Goal: Transaction & Acquisition: Download file/media

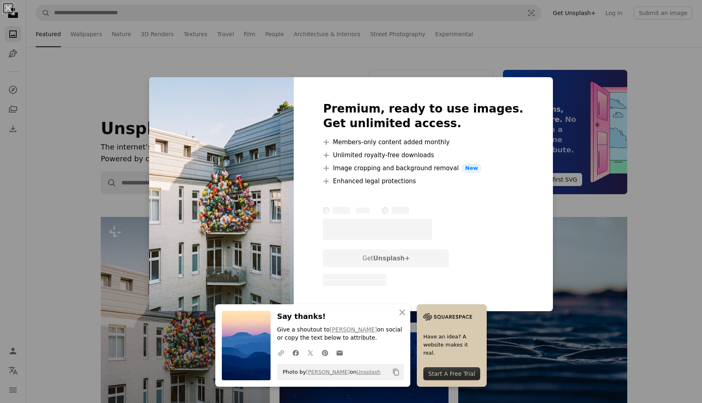
scroll to position [260, 0]
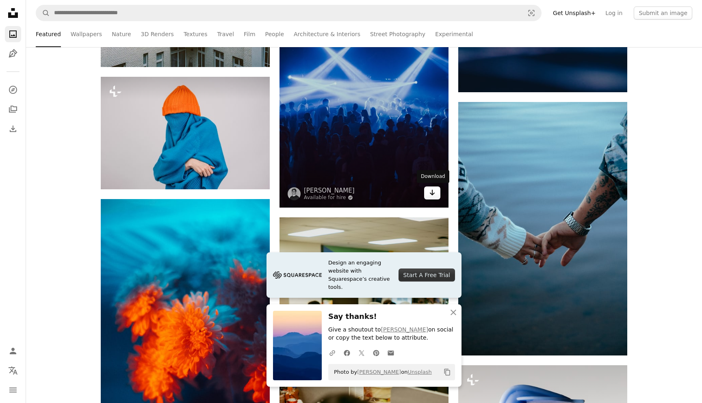
click at [435, 192] on icon "Arrow pointing down" at bounding box center [432, 193] width 6 height 10
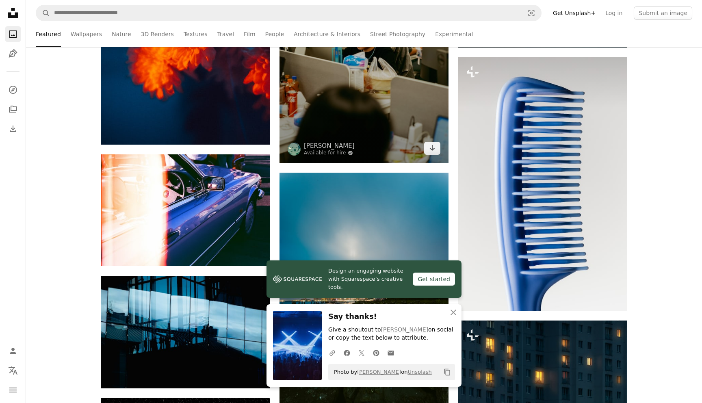
scroll to position [708, 0]
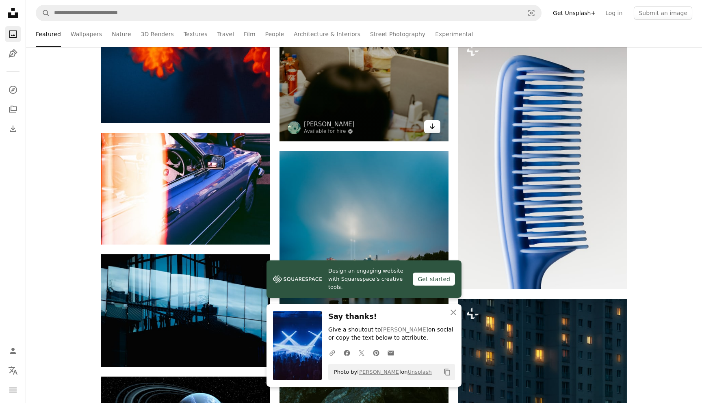
click at [435, 124] on icon "Arrow pointing down" at bounding box center [432, 126] width 6 height 10
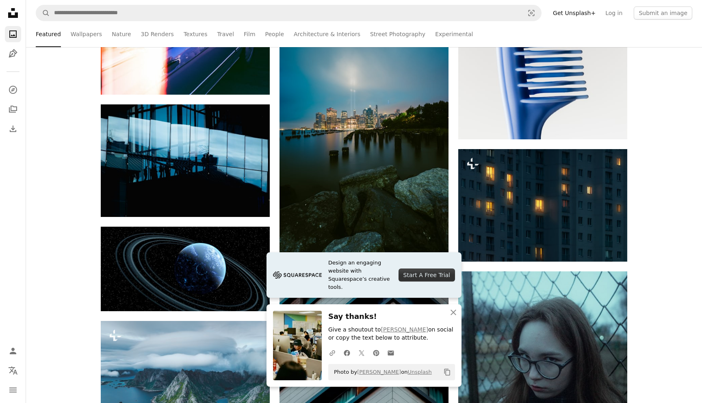
scroll to position [898, 0]
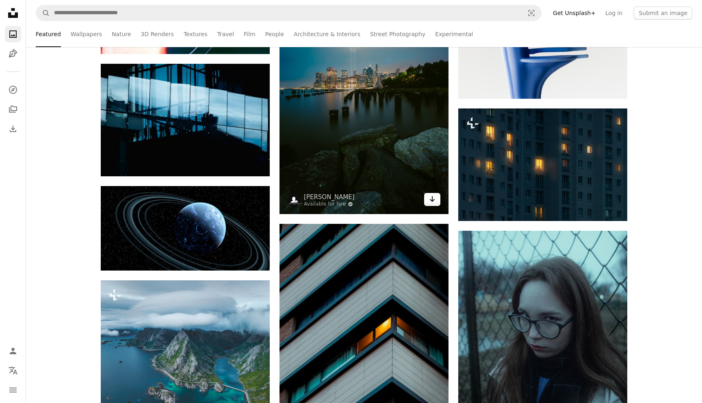
click at [431, 197] on icon "Arrow pointing down" at bounding box center [432, 199] width 6 height 10
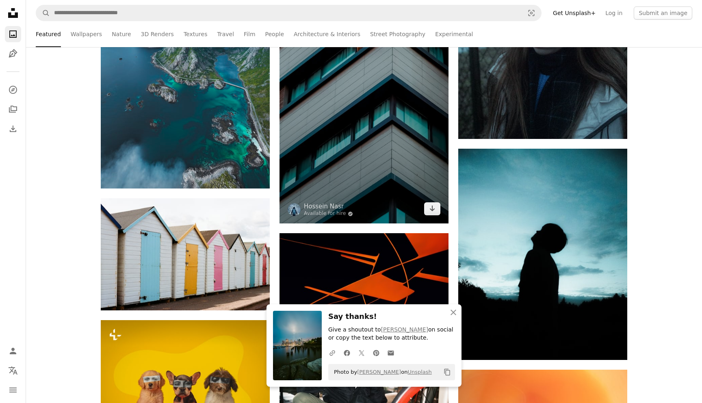
scroll to position [1219, 0]
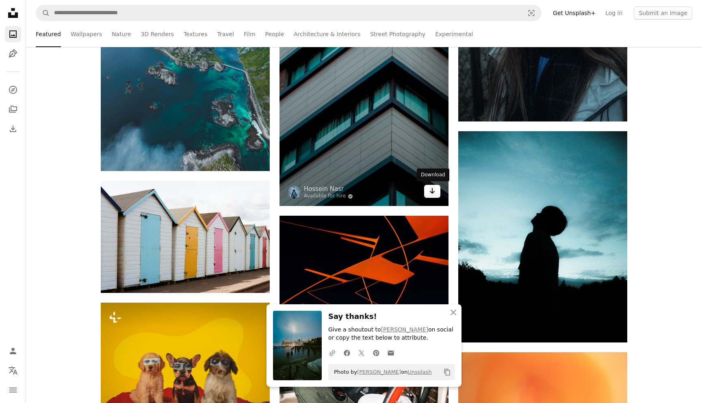
click at [431, 194] on icon "Arrow pointing down" at bounding box center [432, 191] width 6 height 10
